Goal: Transaction & Acquisition: Purchase product/service

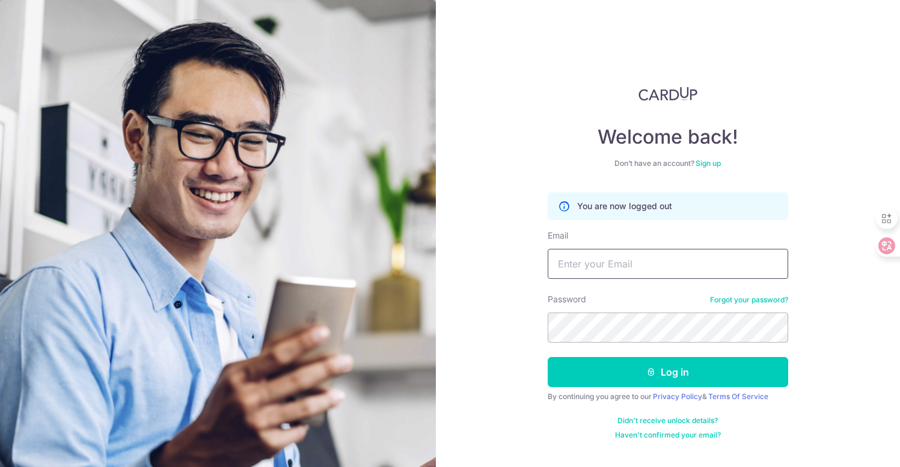
click at [651, 254] on input "Email" at bounding box center [668, 264] width 241 height 30
type input "[EMAIL_ADDRESS][DOMAIN_NAME]"
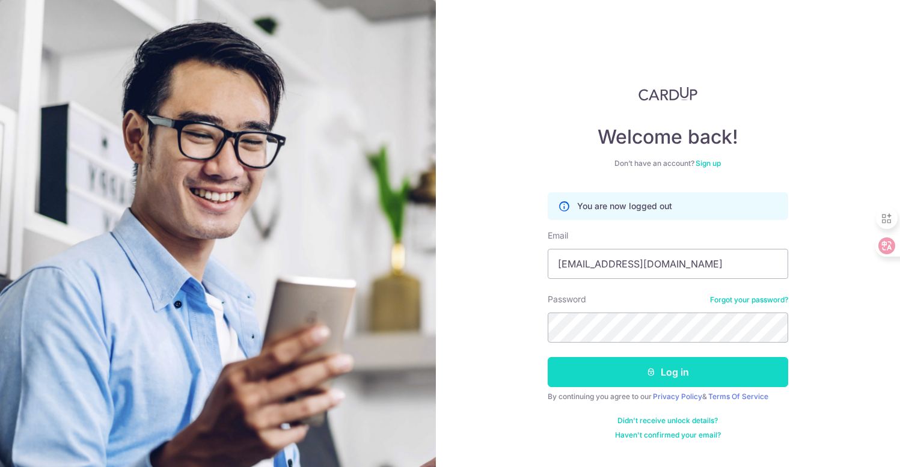
click at [681, 370] on button "Log in" at bounding box center [668, 372] width 241 height 30
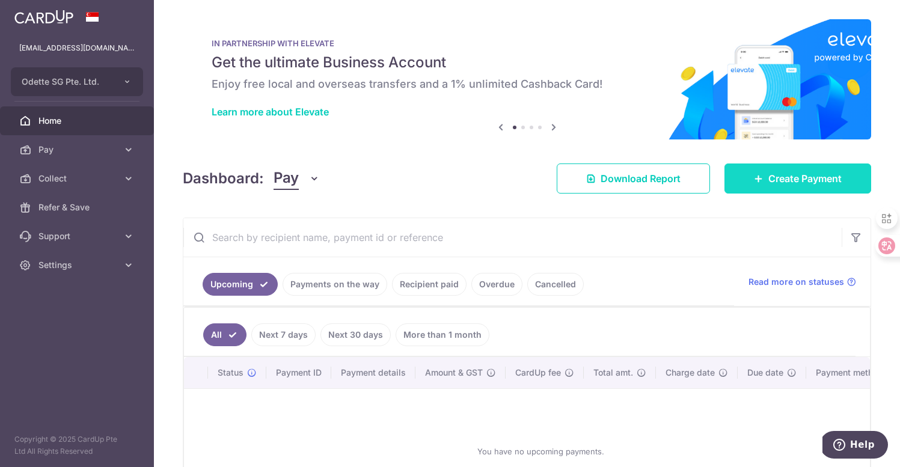
click at [786, 189] on link "Create Payment" at bounding box center [798, 179] width 147 height 30
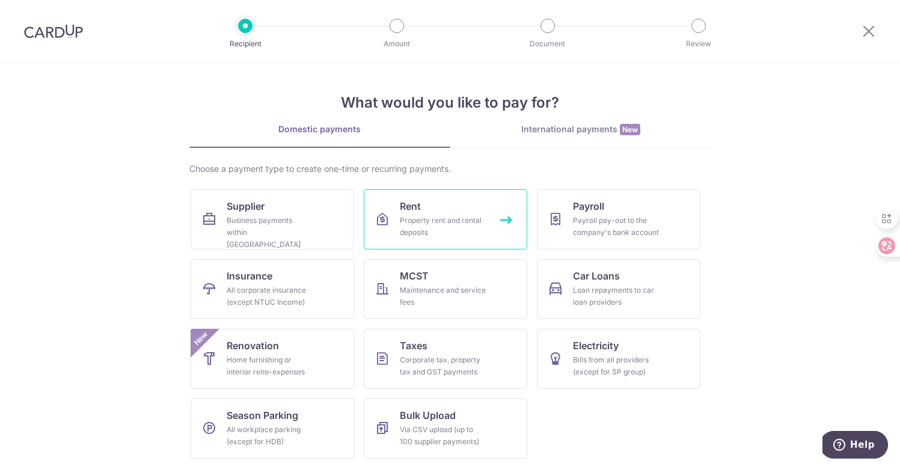
click at [503, 218] on link "Rent Property rent and rental deposits" at bounding box center [446, 219] width 164 height 60
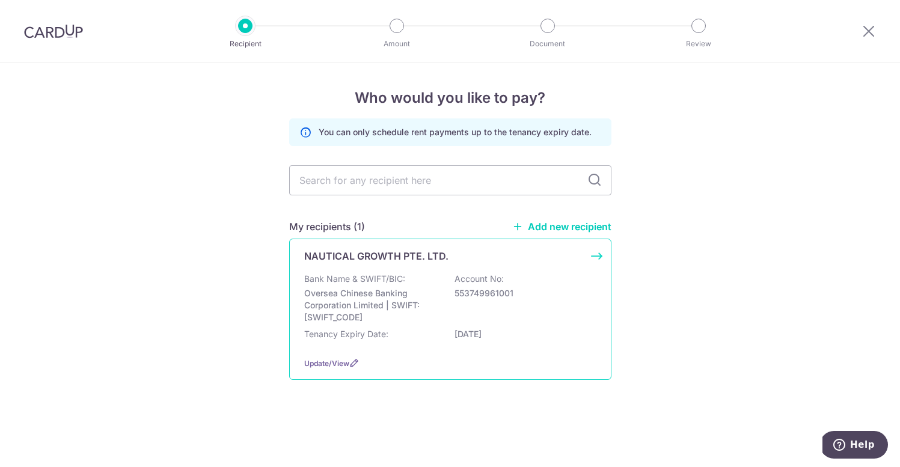
click at [597, 253] on div "NAUTICAL GROWTH PTE. LTD. Bank Name & SWIFT/BIC: Oversea Chinese Banking Corpor…" at bounding box center [450, 309] width 322 height 141
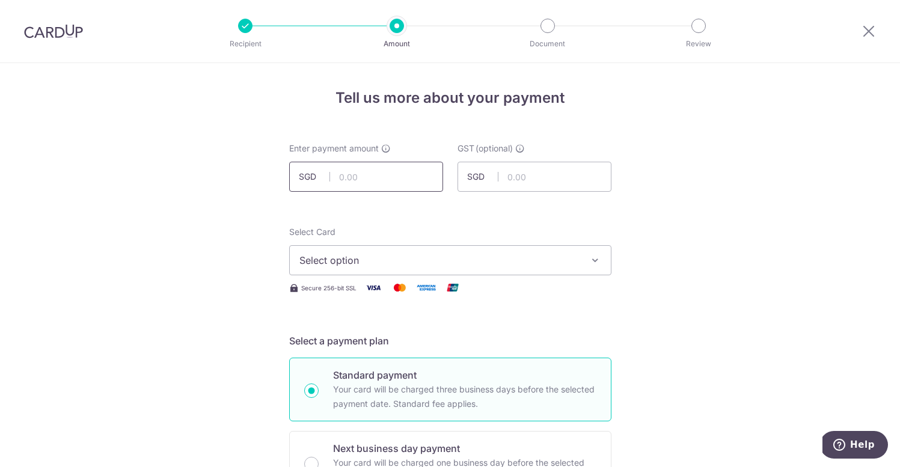
click at [378, 177] on input "text" at bounding box center [366, 177] width 154 height 30
type input "10,000.00"
click at [387, 261] on span "Select option" at bounding box center [439, 260] width 280 height 14
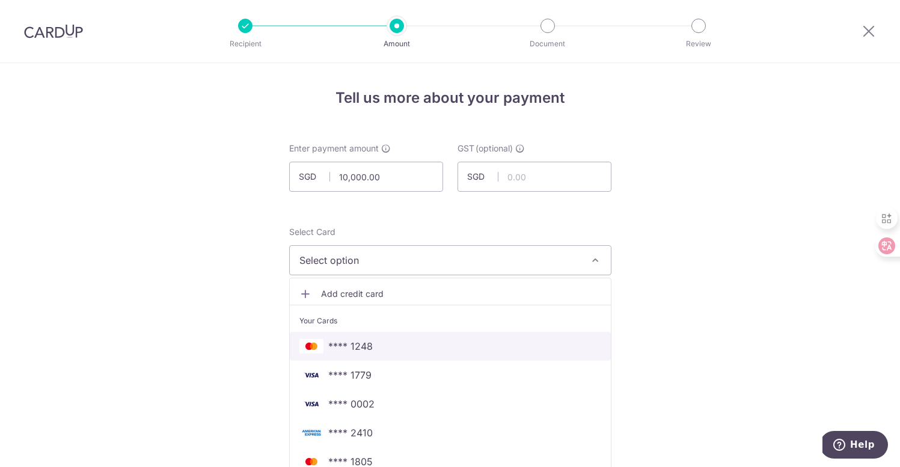
scroll to position [35, 0]
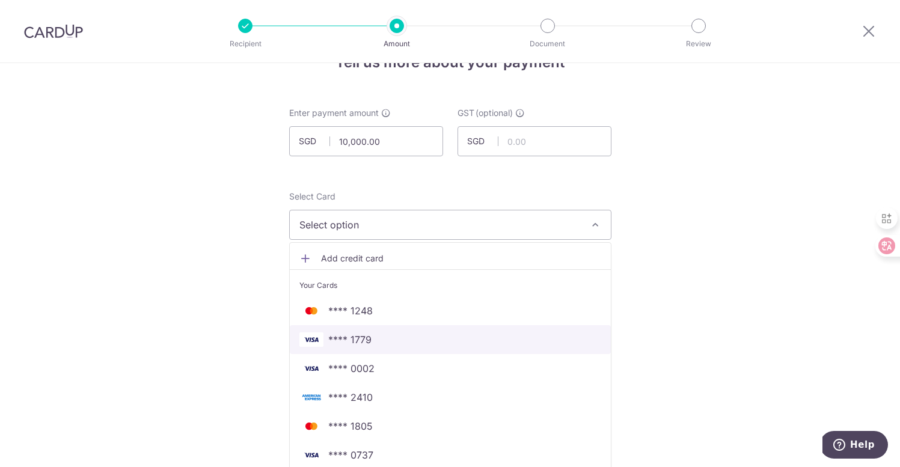
click at [371, 337] on span "**** 1779" at bounding box center [450, 340] width 302 height 14
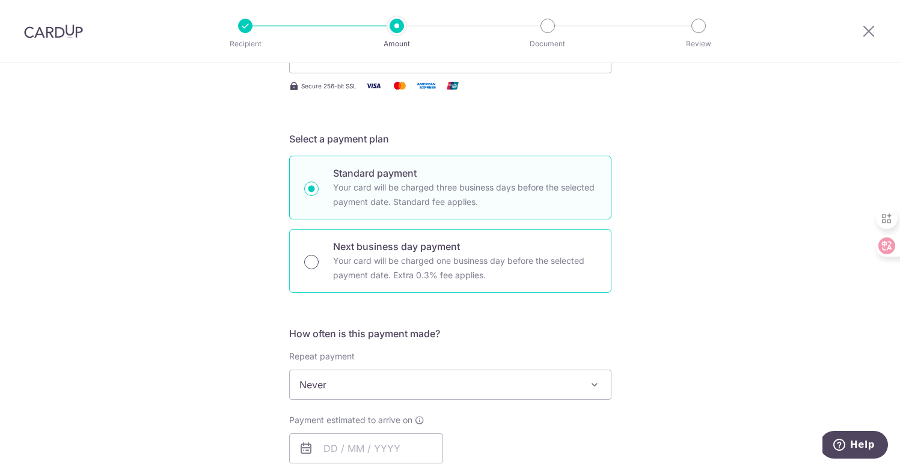
scroll to position [0, 0]
click at [306, 264] on input "Next business day payment Your card will be charged one business day before the…" at bounding box center [311, 262] width 14 height 14
radio input "true"
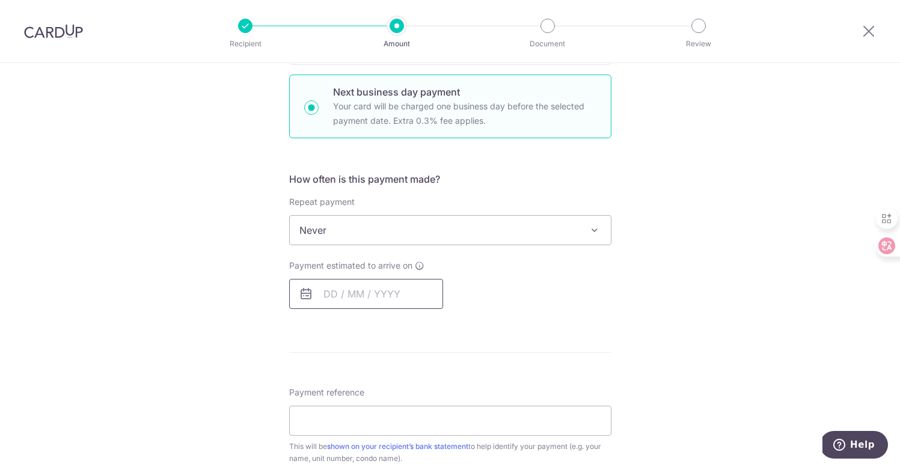
scroll to position [358, 0]
click at [330, 292] on input "text" at bounding box center [366, 292] width 154 height 30
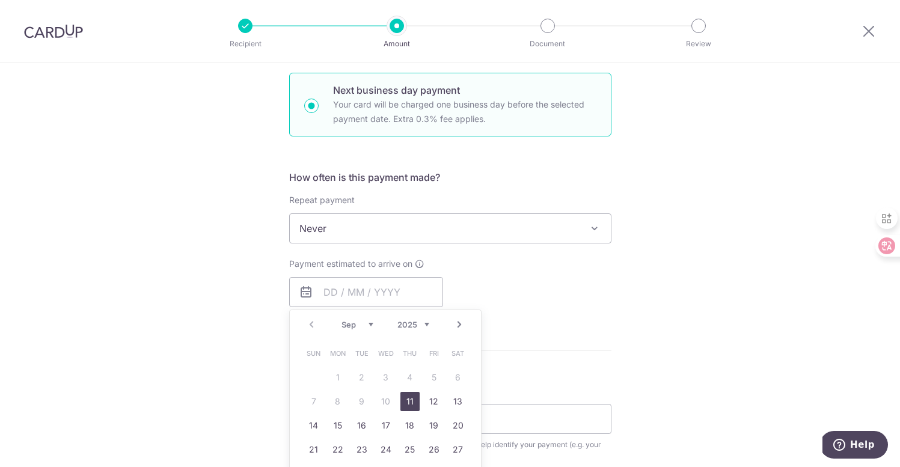
click at [413, 399] on link "11" at bounding box center [409, 401] width 19 height 19
type input "11/09/2025"
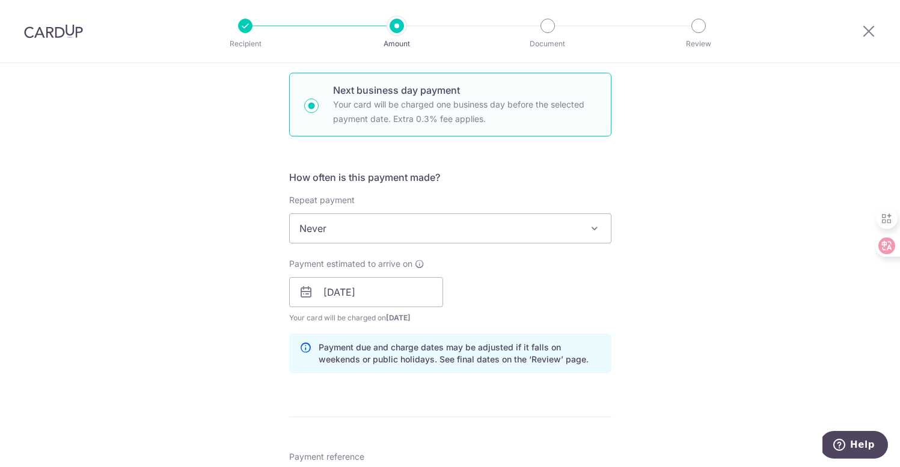
click at [279, 338] on div "Tell us more about your payment Enter payment amount SGD 10,000.00 10000.00 GST…" at bounding box center [450, 343] width 900 height 1276
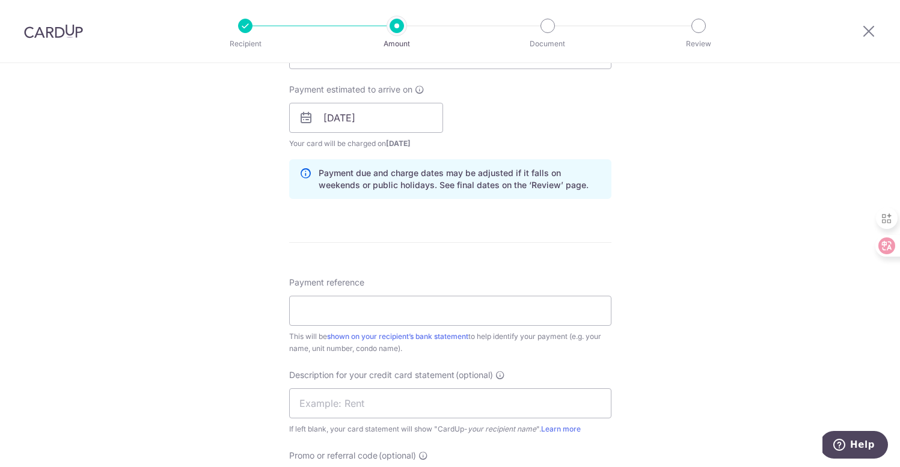
scroll to position [535, 0]
click at [327, 308] on input "Payment reference" at bounding box center [450, 308] width 322 height 30
type input "Odette Rent"
click at [253, 325] on div "Tell us more about your payment Enter payment amount SGD 10,000.00 10000.00 GST…" at bounding box center [450, 166] width 900 height 1276
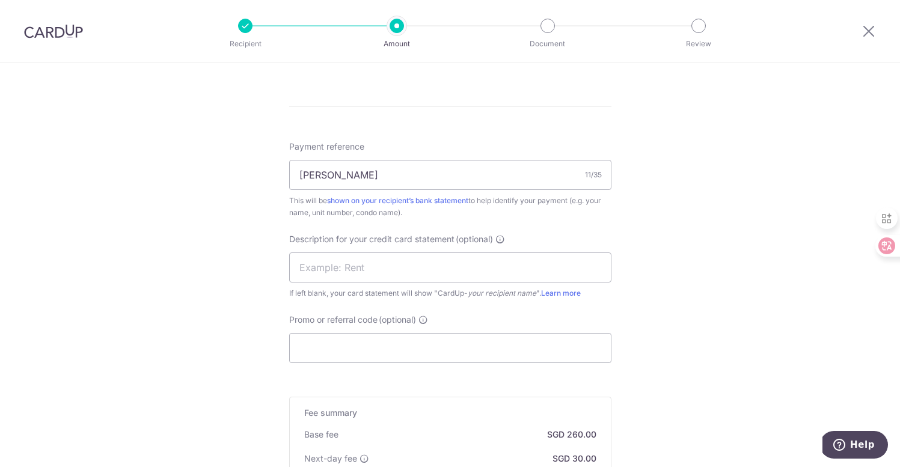
scroll to position [671, 0]
click at [329, 352] on input "Promo or referral code (optional)" at bounding box center [450, 346] width 322 height 30
paste input "SAVERENT179"
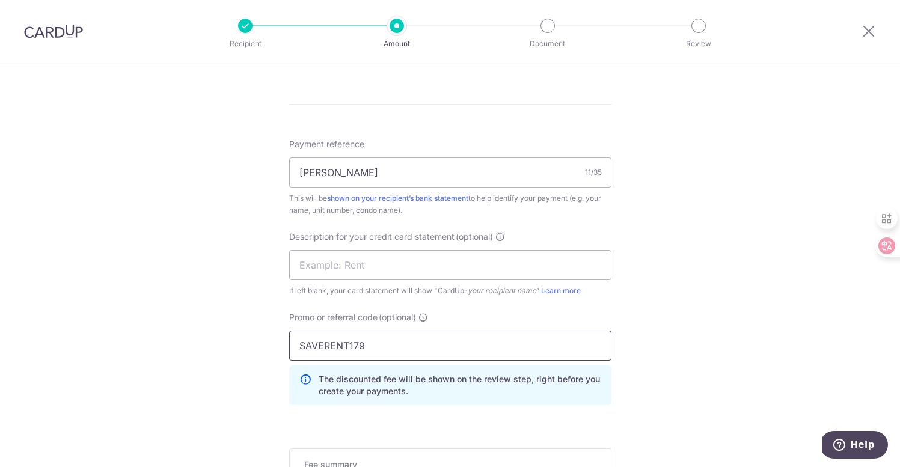
type input "SAVERENT179"
click at [242, 329] on div "Tell us more about your payment Enter payment amount SGD 10,000.00 10000.00 GST…" at bounding box center [450, 57] width 900 height 1330
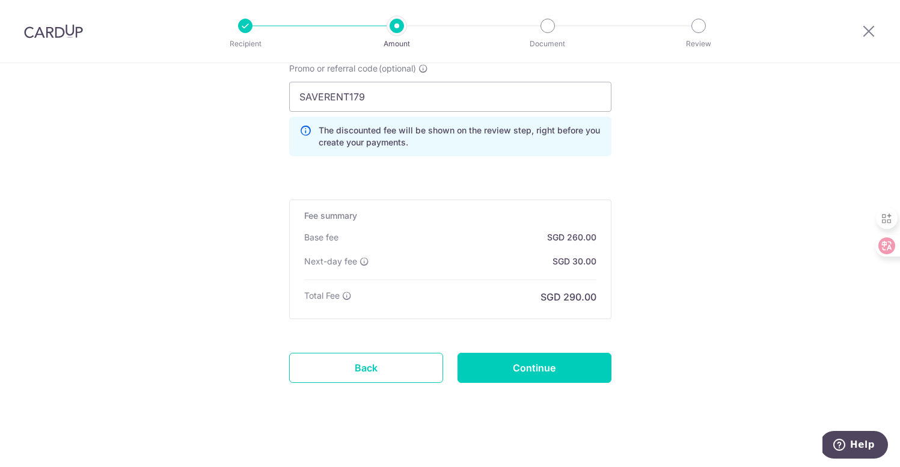
scroll to position [926, 0]
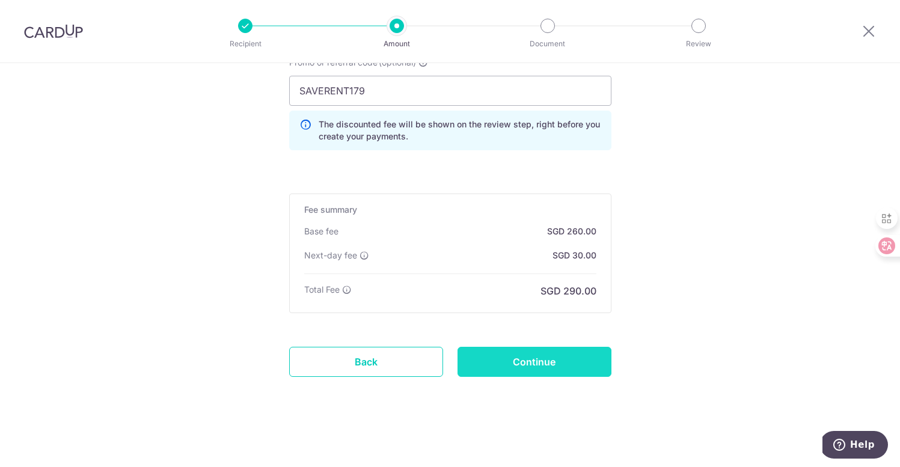
click at [488, 359] on input "Continue" at bounding box center [535, 362] width 154 height 30
type input "Create Schedule"
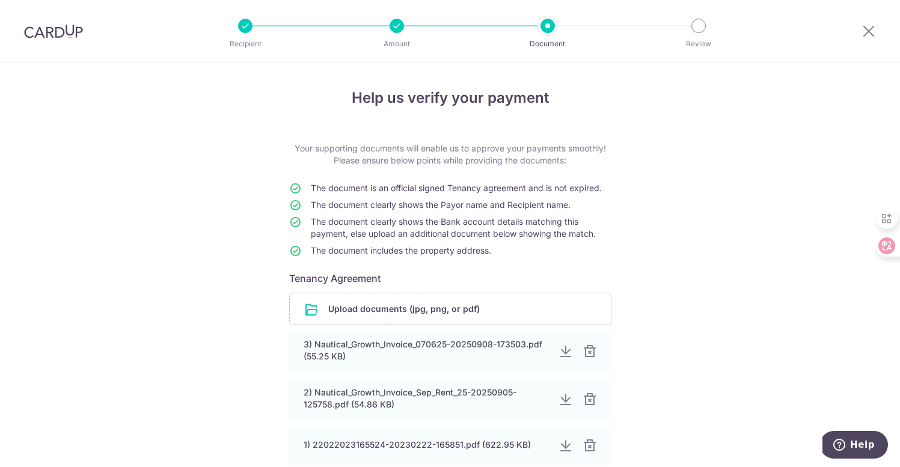
click at [722, 382] on div "Help us verify your payment Your supporting documents will enable us to approve…" at bounding box center [450, 328] width 900 height 530
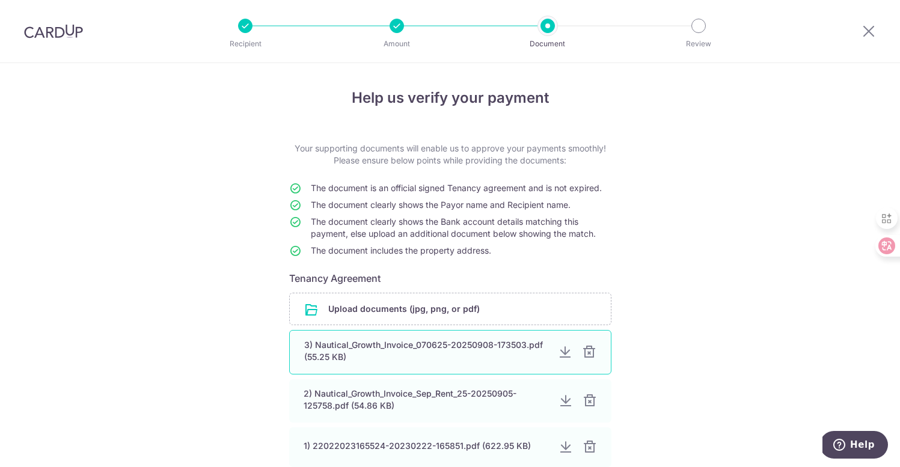
click at [590, 351] on div at bounding box center [589, 352] width 14 height 14
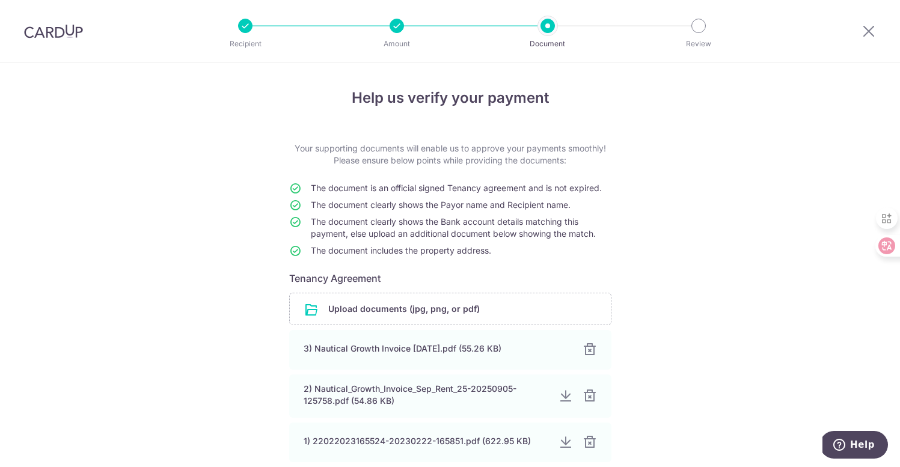
click at [765, 430] on div "Help us verify your payment Your supporting documents will enable us to approve…" at bounding box center [450, 326] width 900 height 527
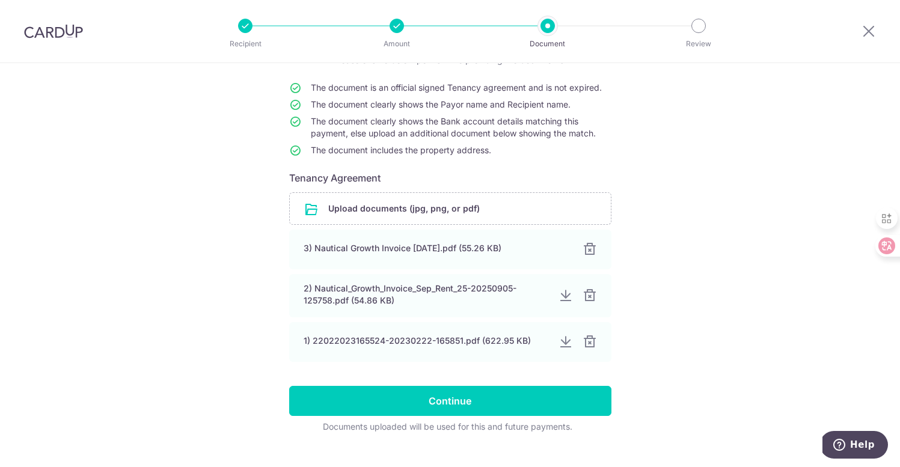
scroll to position [123, 0]
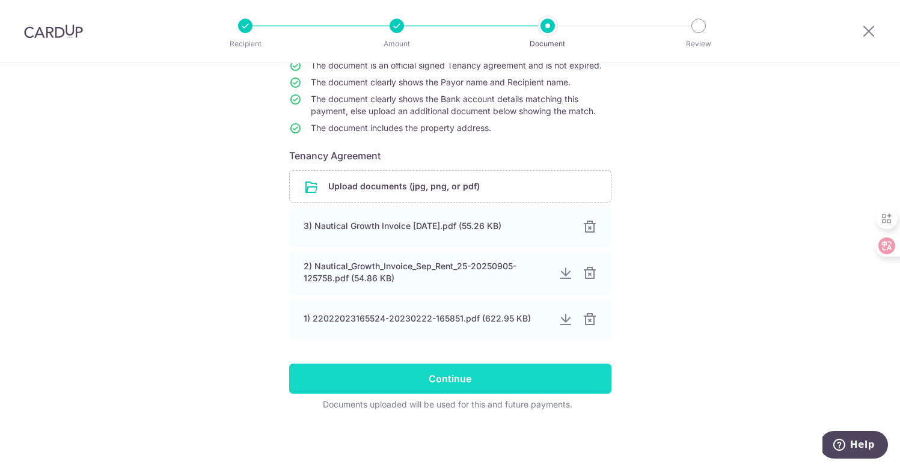
click at [597, 383] on input "Continue" at bounding box center [450, 379] width 322 height 30
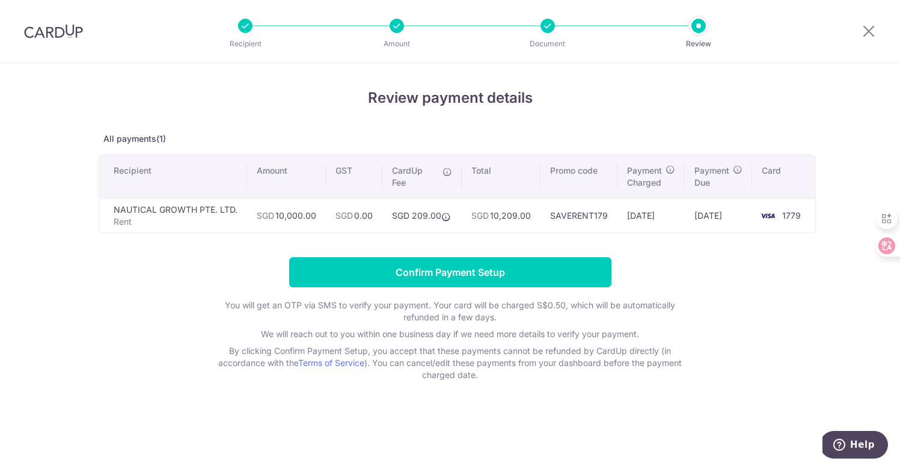
click at [434, 238] on div "Review payment details All payments(1) Recipient Amount GST CardUp Fee Total Pr…" at bounding box center [451, 234] width 704 height 294
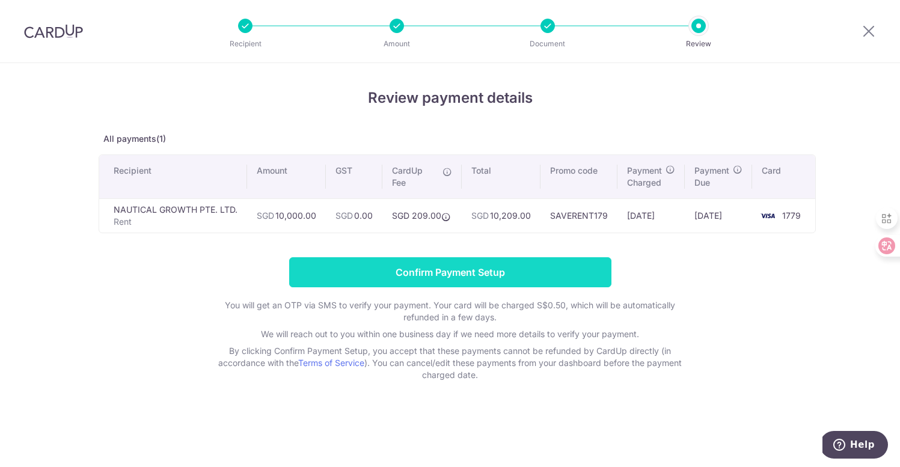
click at [349, 274] on input "Confirm Payment Setup" at bounding box center [450, 272] width 322 height 30
